Goal: Transaction & Acquisition: Purchase product/service

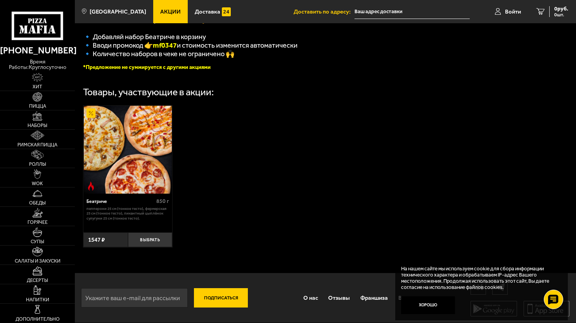
scroll to position [195, 0]
click at [119, 203] on div "Беатриче" at bounding box center [119, 202] width 67 height 6
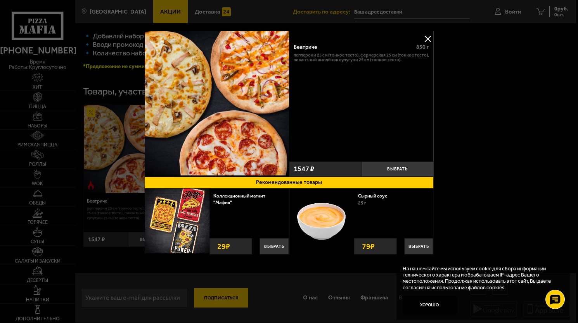
click at [513, 116] on div at bounding box center [289, 161] width 578 height 323
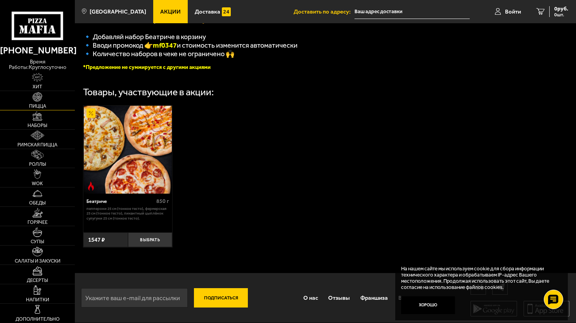
click at [43, 104] on span "Пицца" at bounding box center [37, 106] width 17 height 5
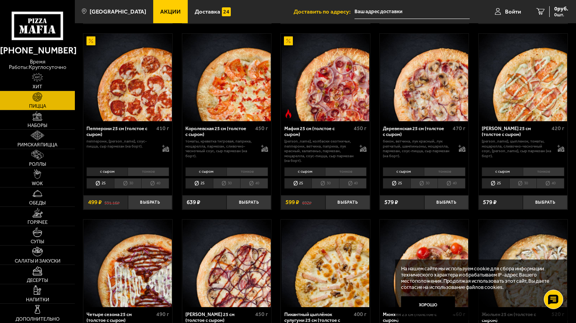
scroll to position [698, 0]
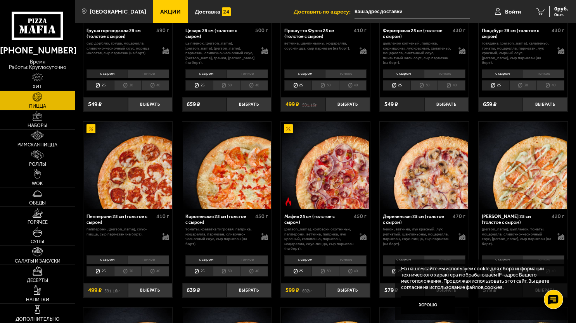
click at [135, 273] on li "30" at bounding box center [127, 271] width 27 height 10
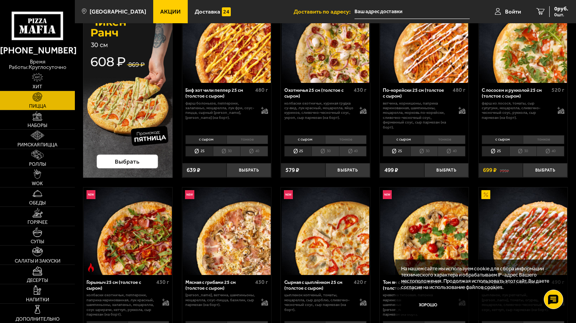
scroll to position [0, 0]
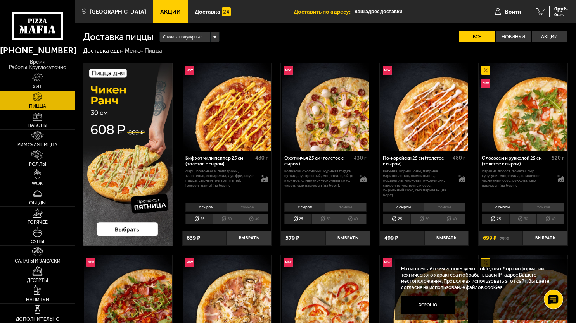
click at [216, 37] on div "Сначала популярные" at bounding box center [189, 37] width 59 height 10
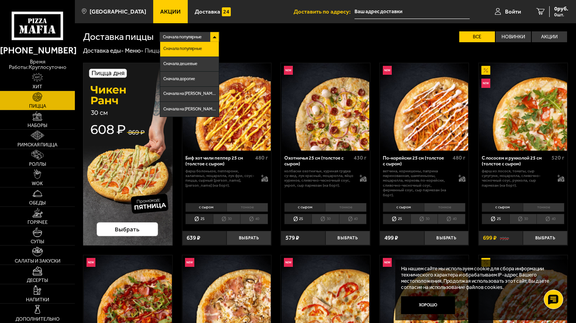
click at [245, 34] on div "Сначала популярные Сначала популярные Сначала дешевые Сначала дорогие Сначала н…" at bounding box center [360, 36] width 414 height 11
click at [38, 23] on use at bounding box center [36, 21] width 3 height 5
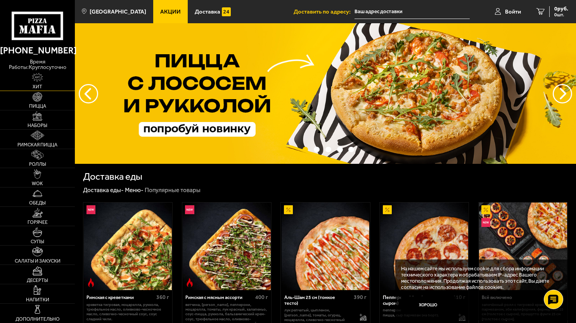
click at [43, 82] on img at bounding box center [37, 77] width 11 height 9
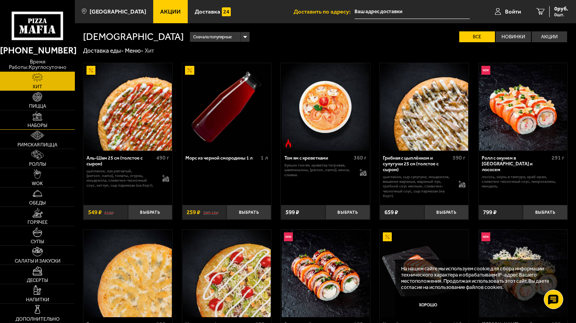
click at [41, 118] on img at bounding box center [37, 116] width 9 height 9
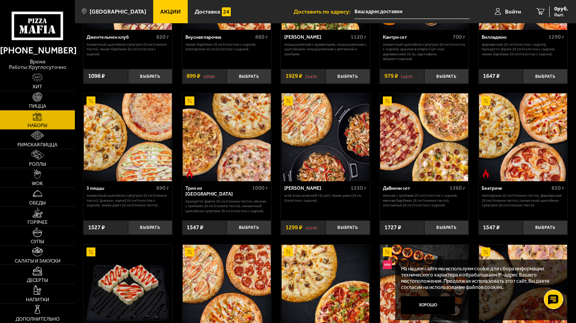
scroll to position [233, 0]
